Goal: Information Seeking & Learning: Learn about a topic

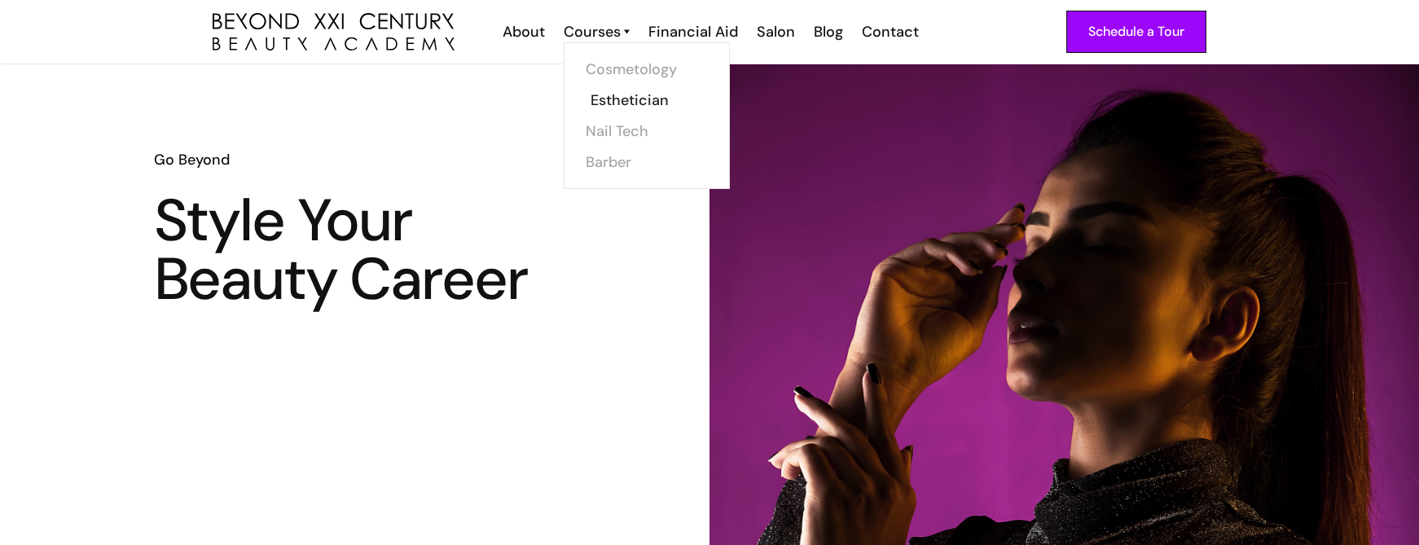
click at [620, 95] on link "Esthetician" at bounding box center [652, 100] width 122 height 31
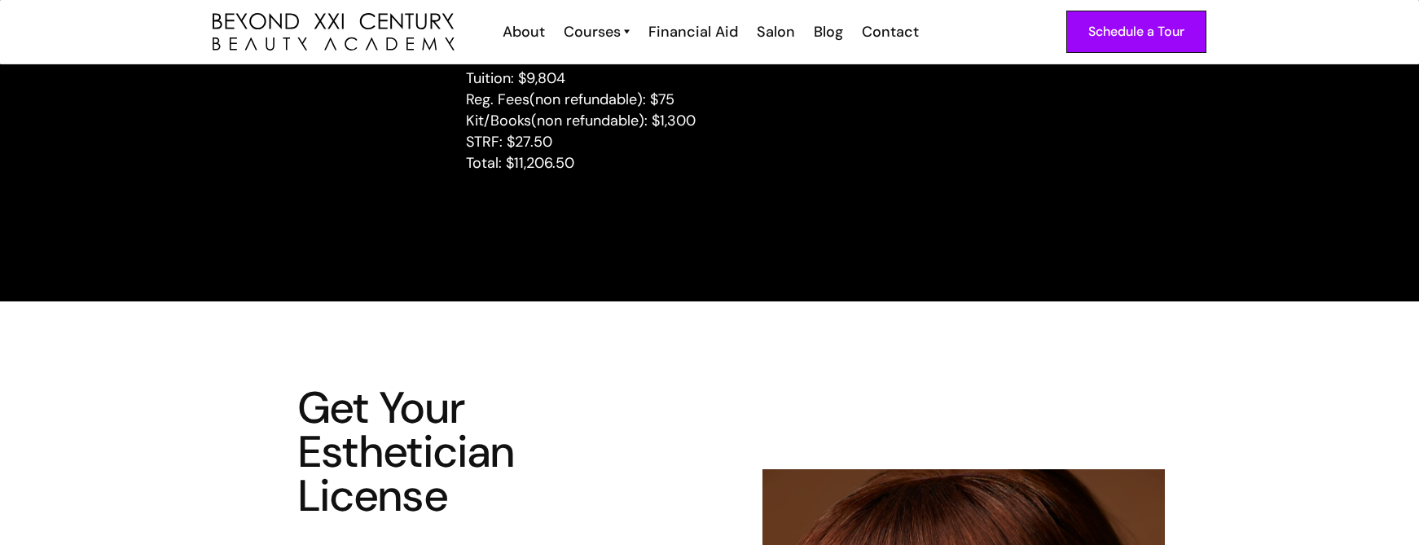
scroll to position [2118, 0]
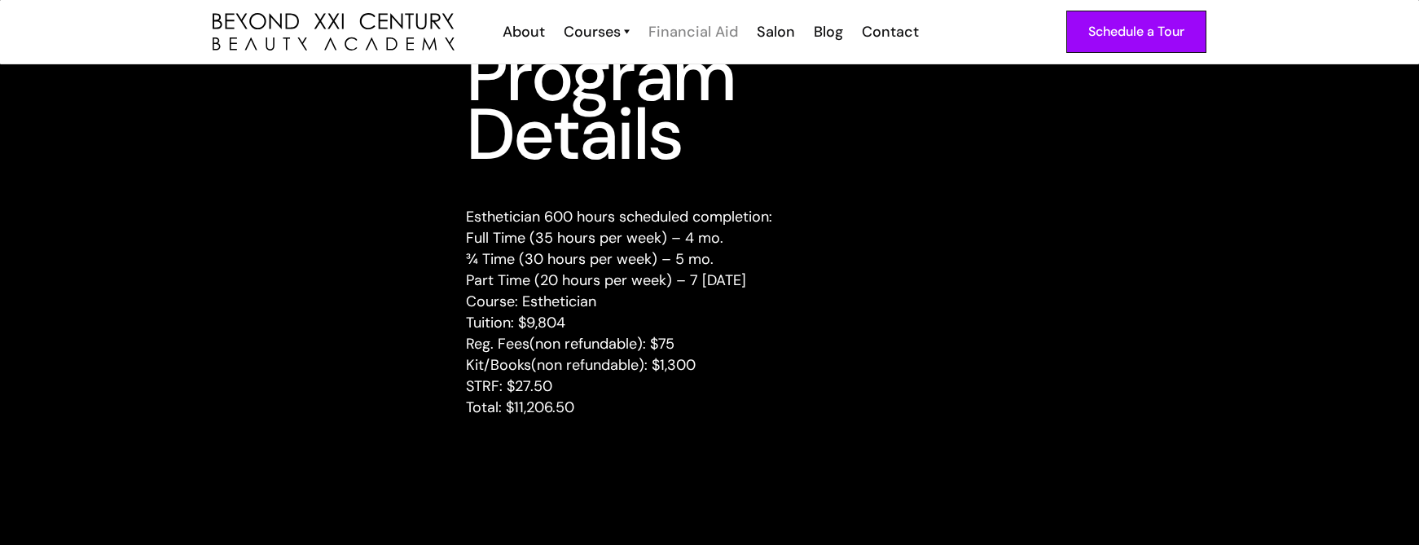
click at [705, 29] on div "Financial Aid" at bounding box center [694, 31] width 90 height 21
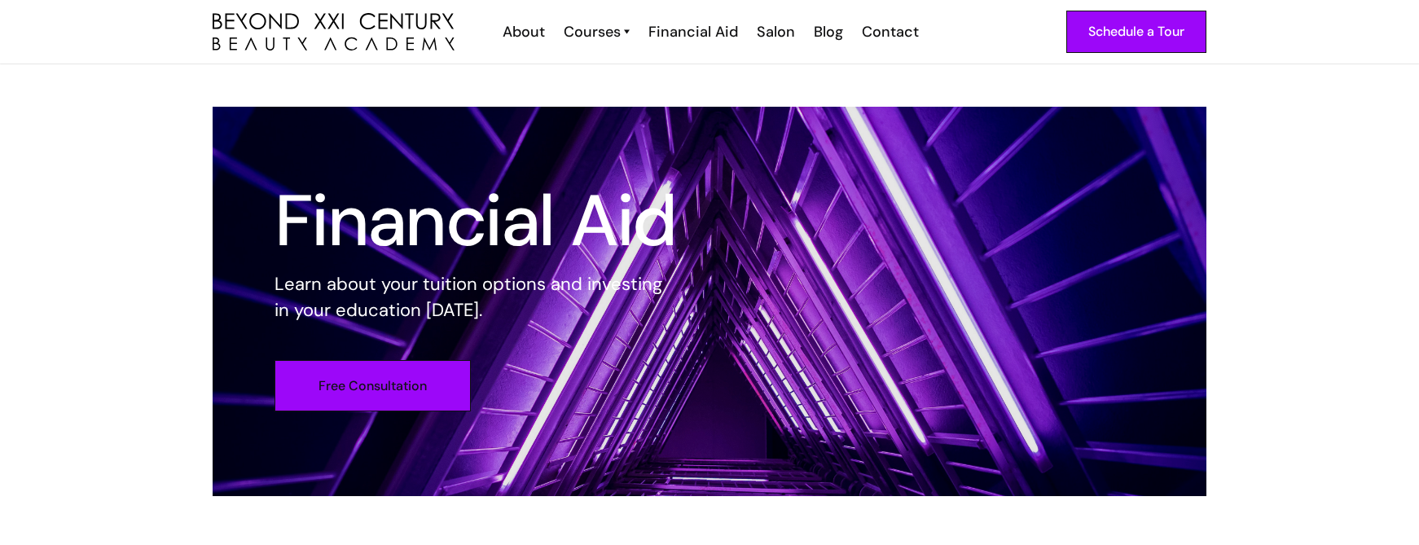
click at [388, 384] on link "Free Consultation" at bounding box center [373, 385] width 196 height 51
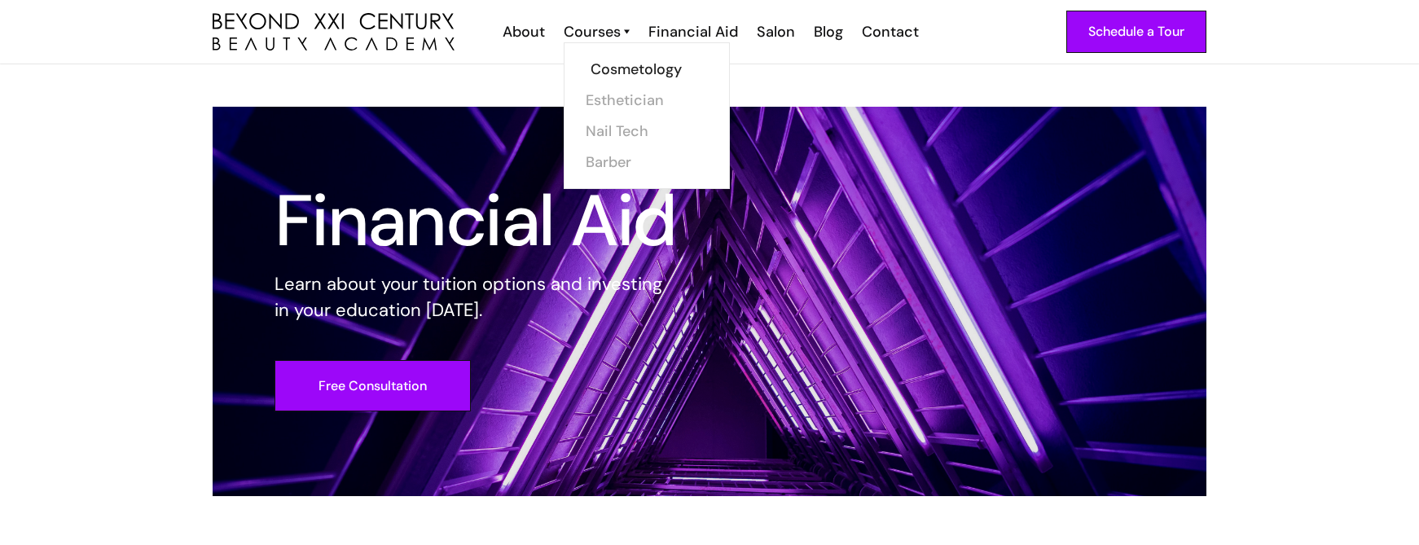
click at [604, 70] on link "Cosmetology" at bounding box center [652, 69] width 122 height 31
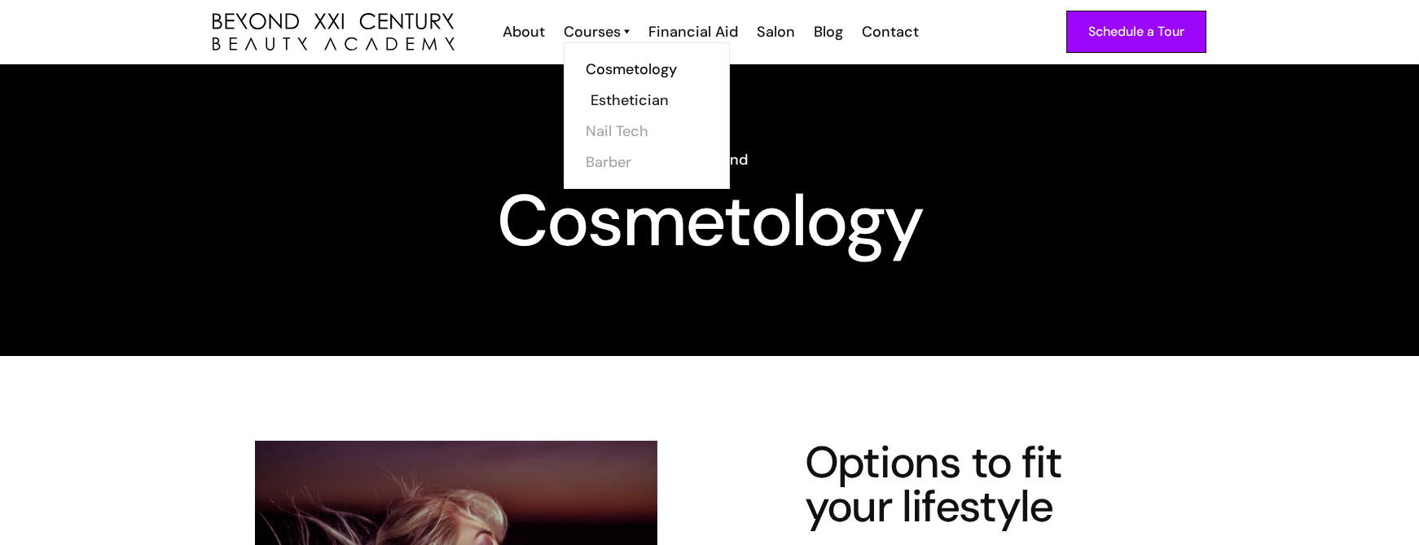
click at [622, 96] on link "Esthetician" at bounding box center [652, 100] width 122 height 31
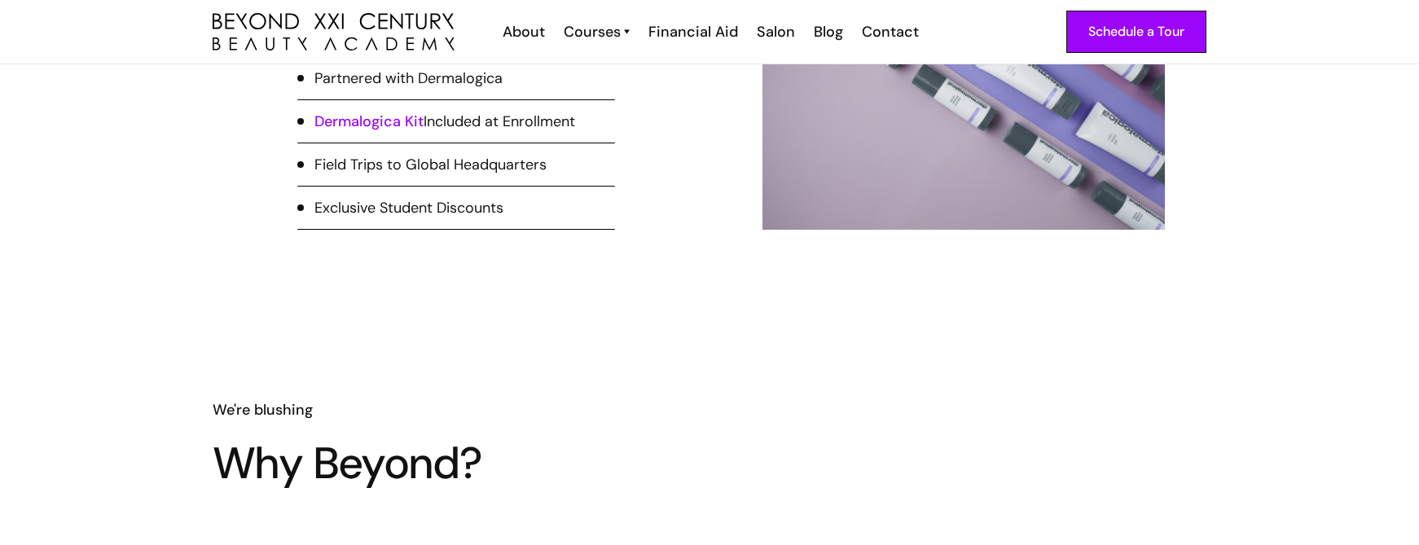
scroll to position [1141, 0]
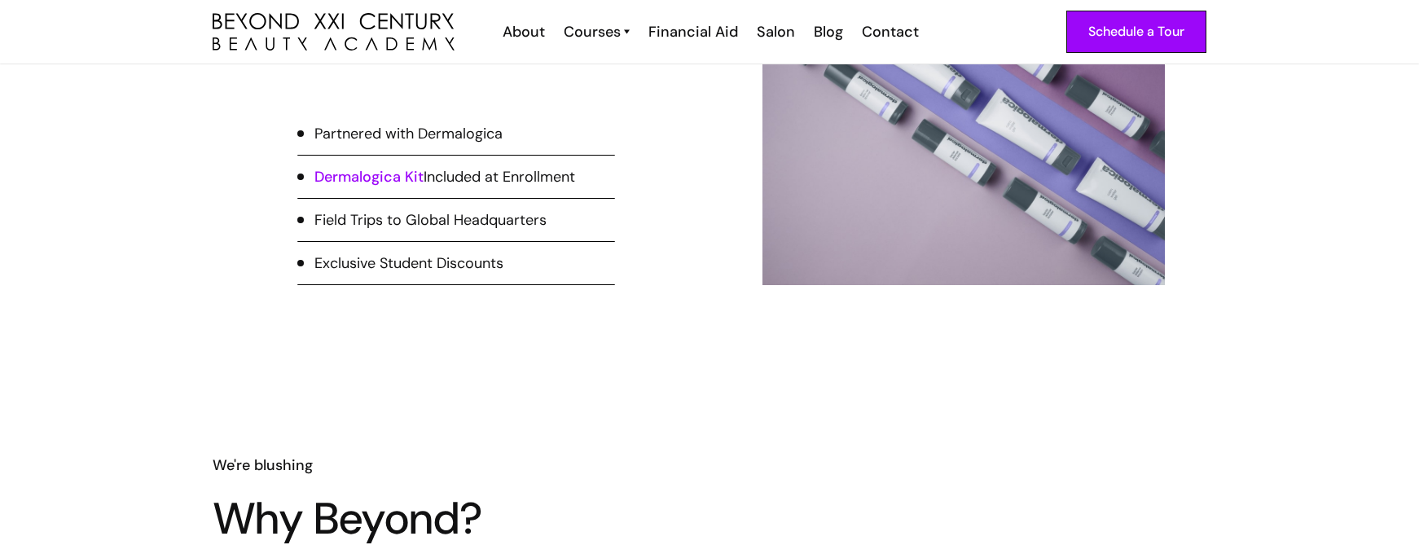
click at [402, 175] on link "Dermalogica Kit" at bounding box center [369, 177] width 109 height 20
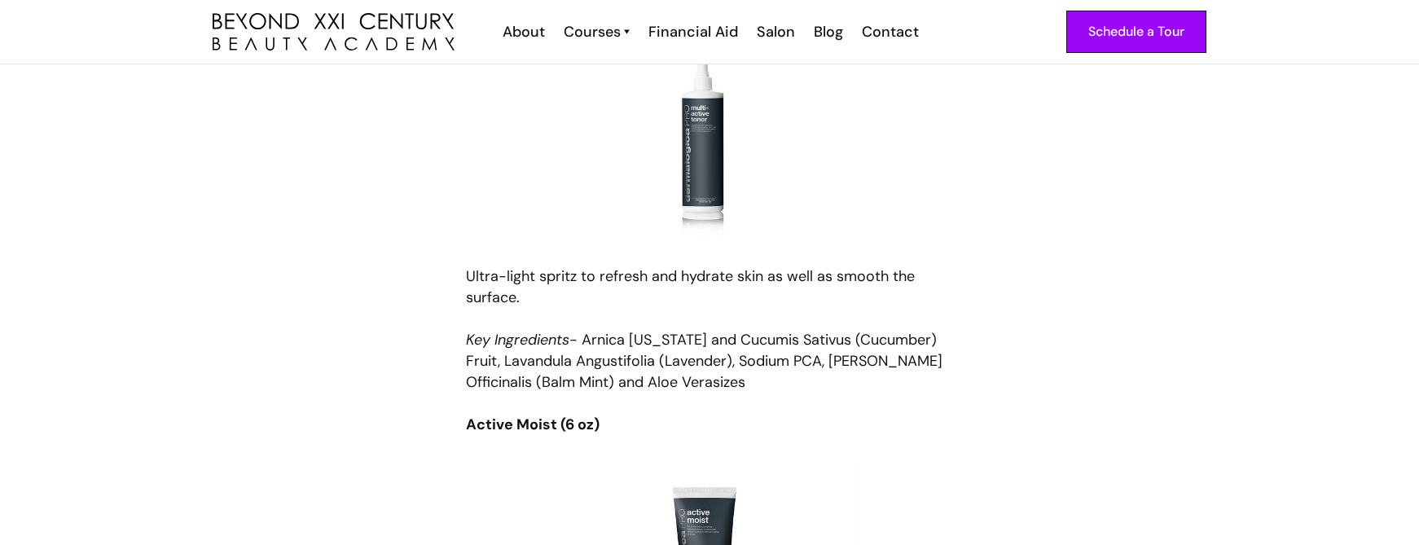
scroll to position [3748, 0]
